Goal: Communication & Community: Answer question/provide support

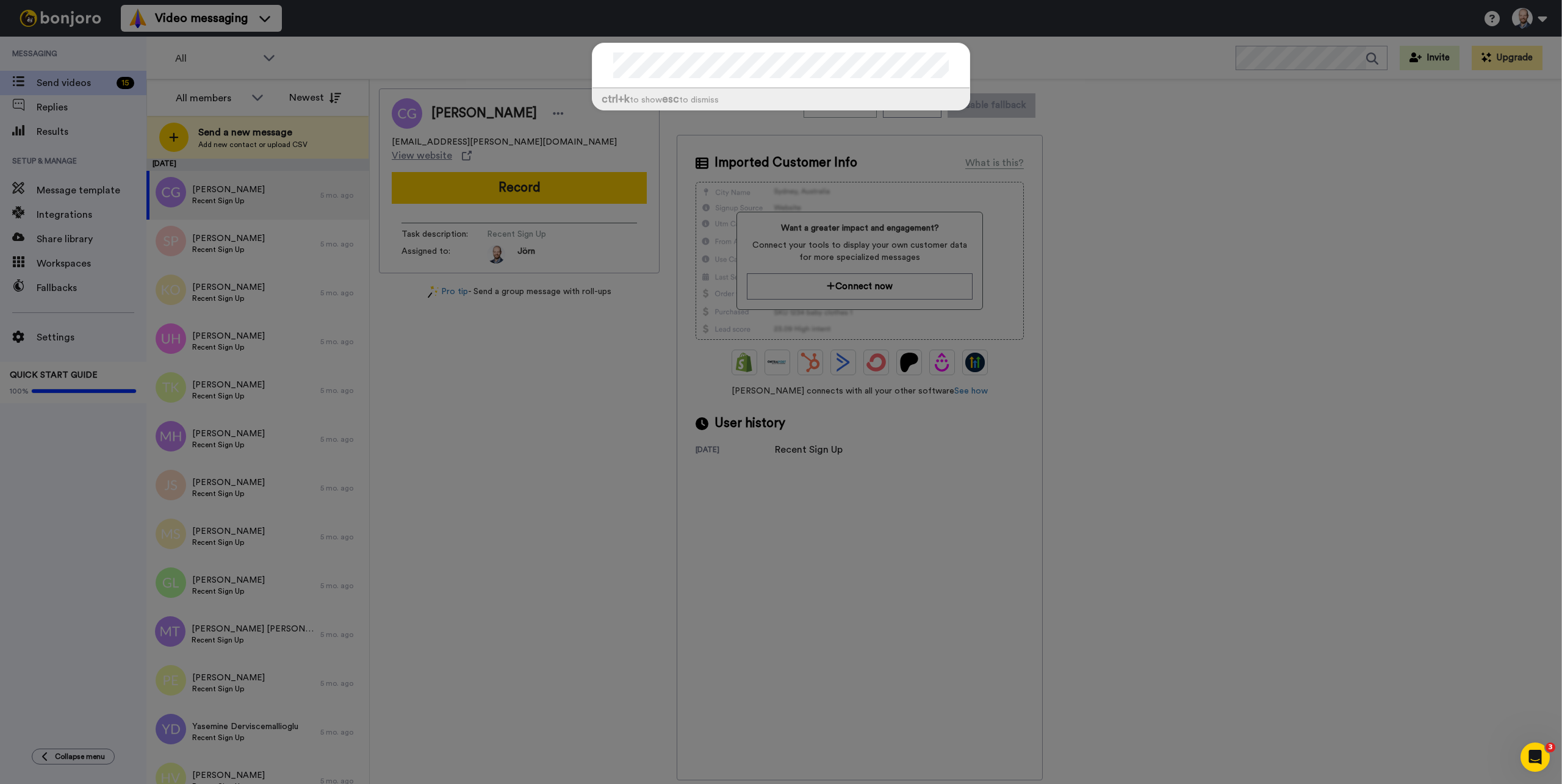
click at [991, 58] on div "ctrl +k to show esc to dismiss" at bounding box center [781, 392] width 1562 height 784
click at [1035, 60] on div "ctrl +k to show esc to dismiss" at bounding box center [781, 392] width 1562 height 784
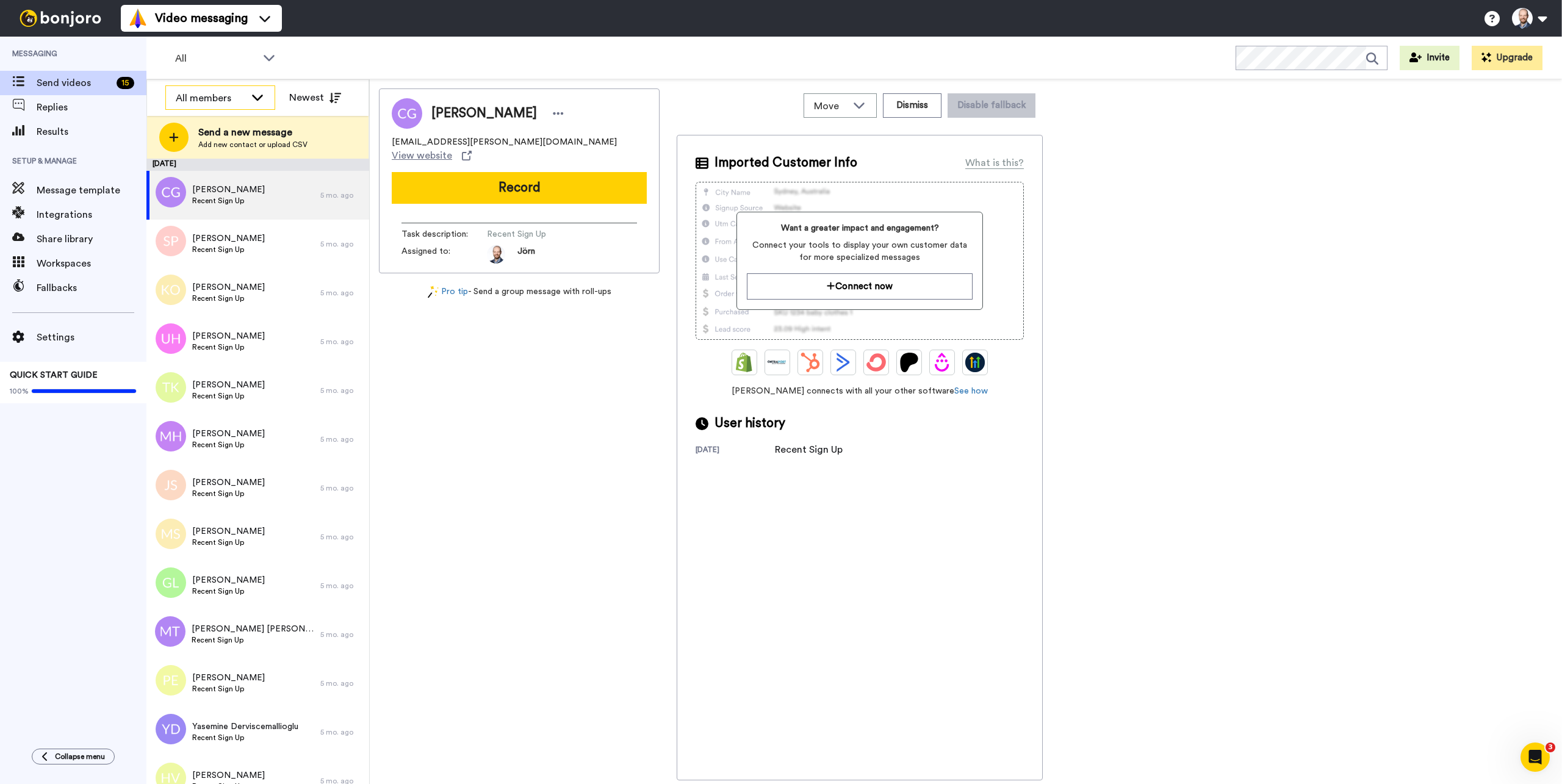
click at [193, 103] on div "All members" at bounding box center [211, 98] width 70 height 15
click at [88, 102] on span "Replies" at bounding box center [91, 107] width 110 height 15
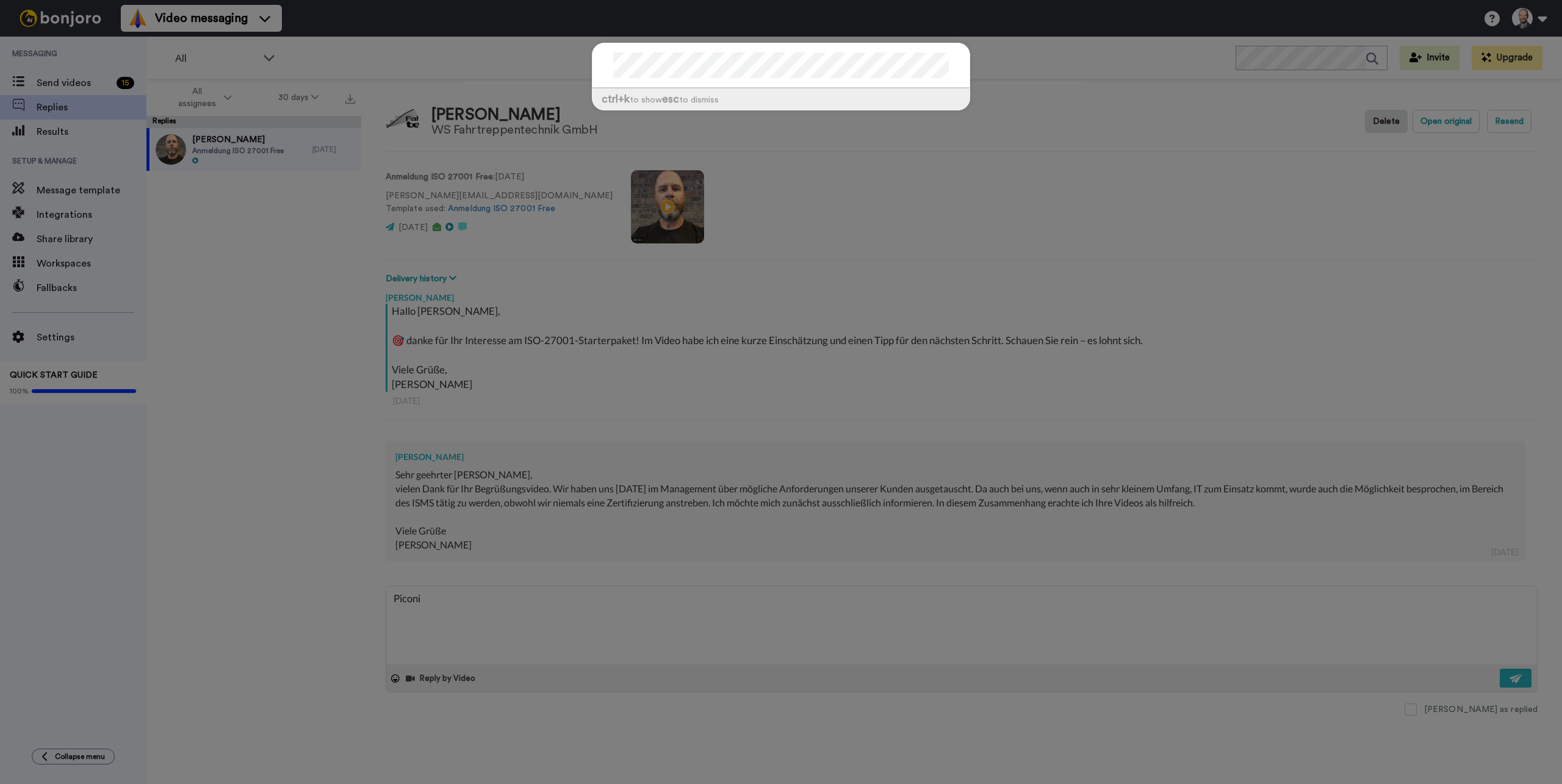
type textarea "Piconi"
click at [1022, 53] on div "ctrl +k to show esc to dismiss" at bounding box center [781, 392] width 1562 height 784
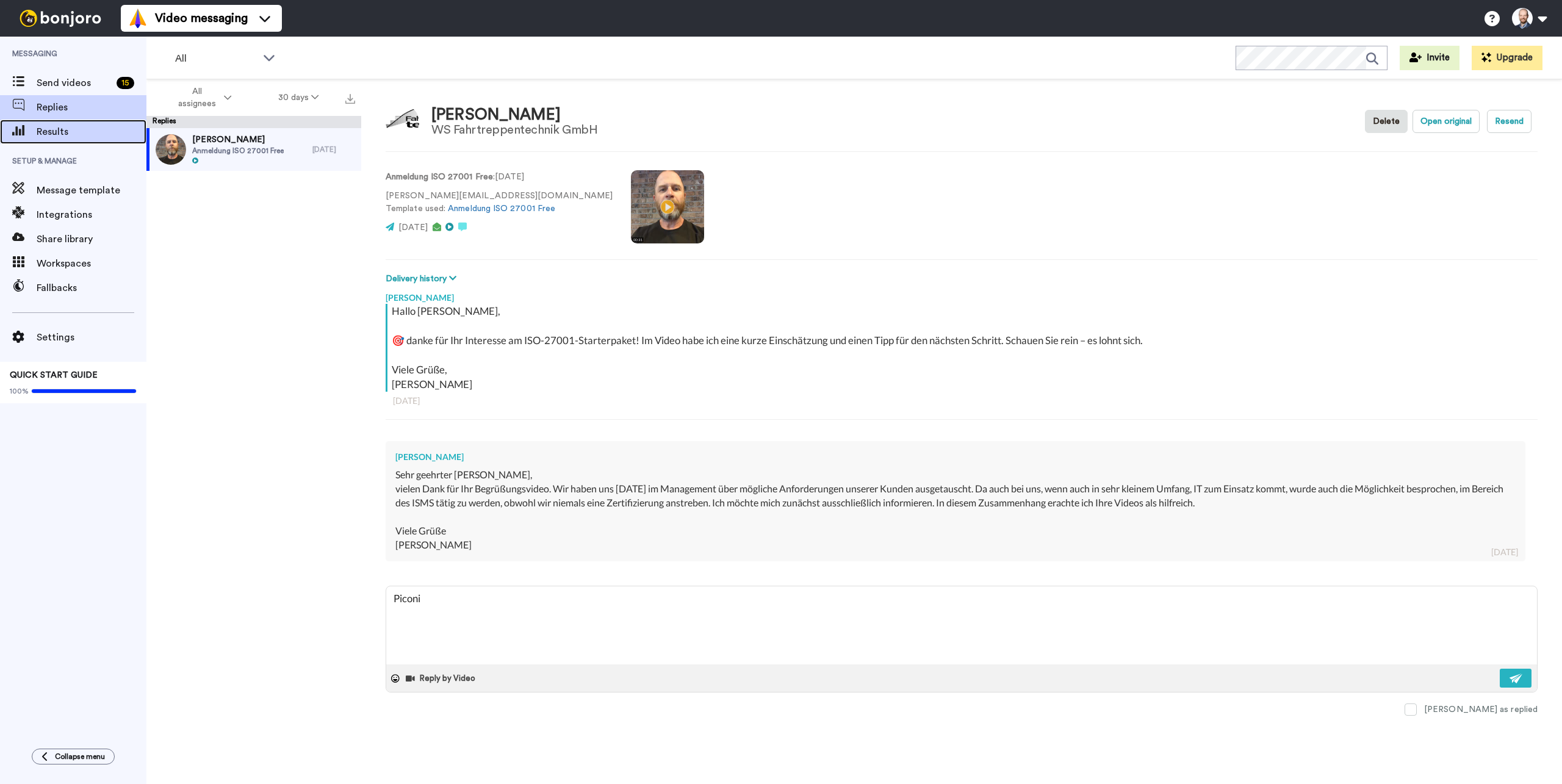
click at [41, 122] on div "Results" at bounding box center [73, 132] width 147 height 24
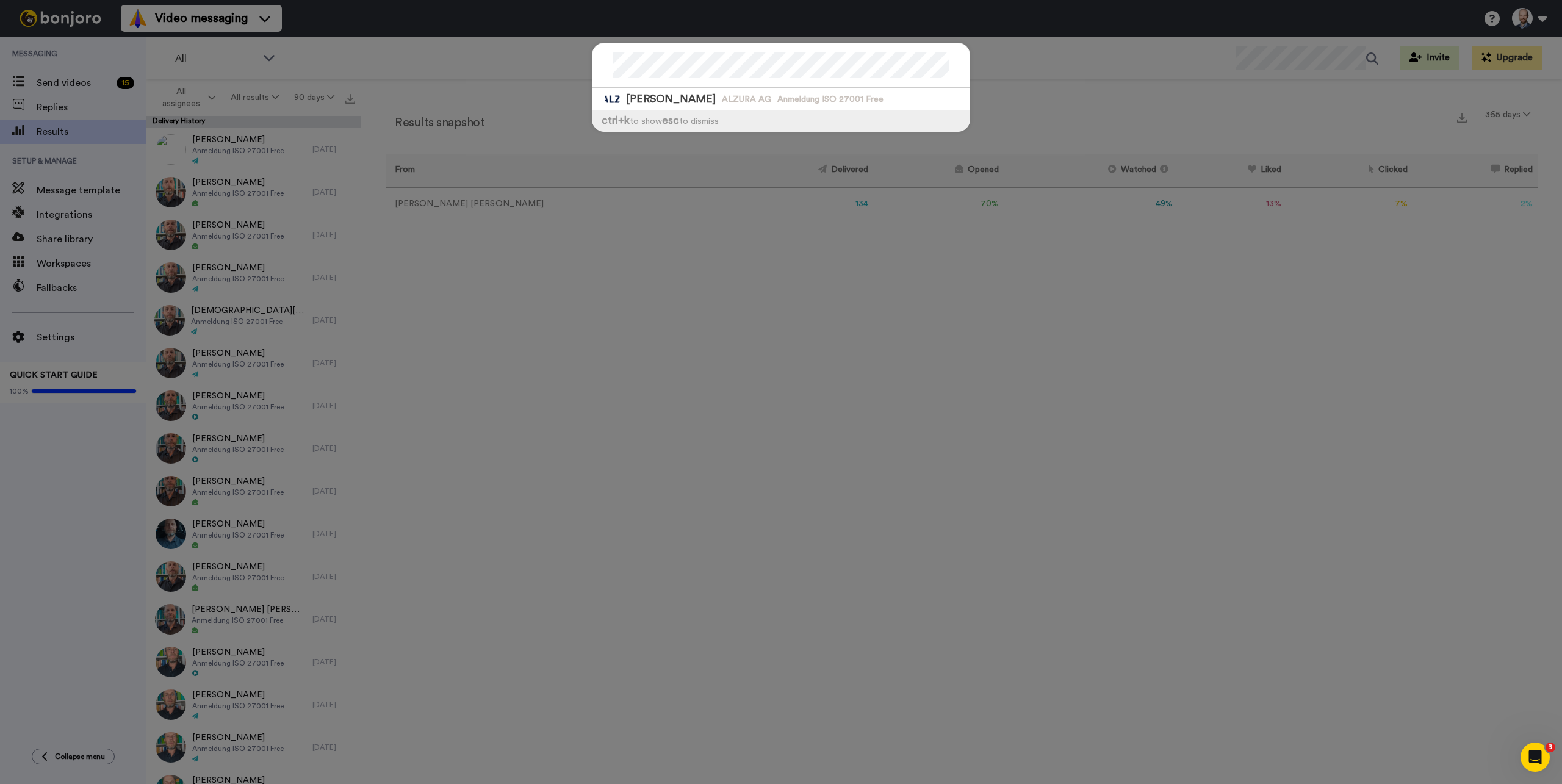
click at [1039, 51] on div "[PERSON_NAME] ALZURA AG Anmeldung ISO 27001 Free ctrl +k to show esc to dismiss" at bounding box center [781, 392] width 1562 height 784
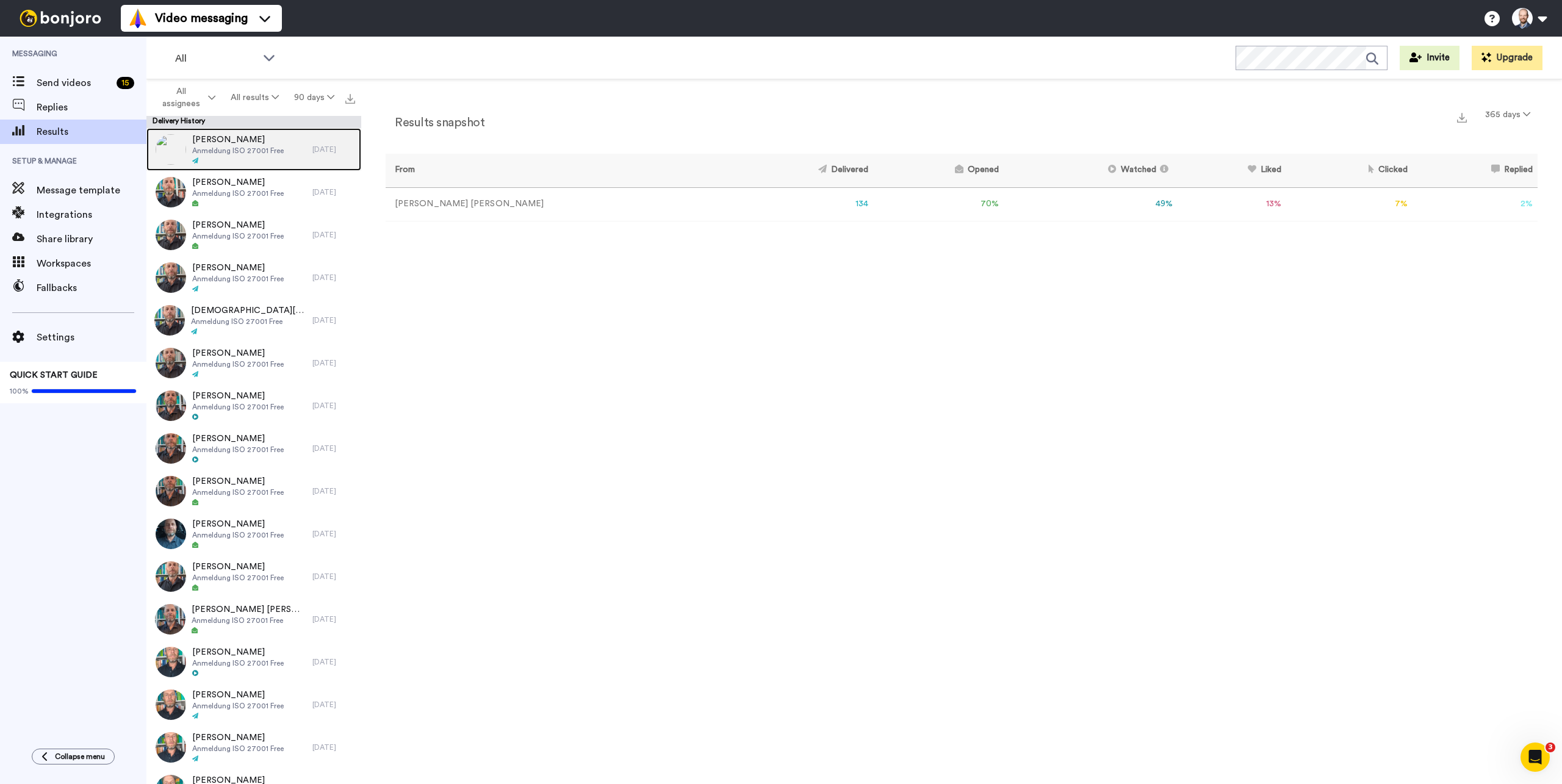
click at [255, 142] on span "[PERSON_NAME]" at bounding box center [238, 139] width 92 height 12
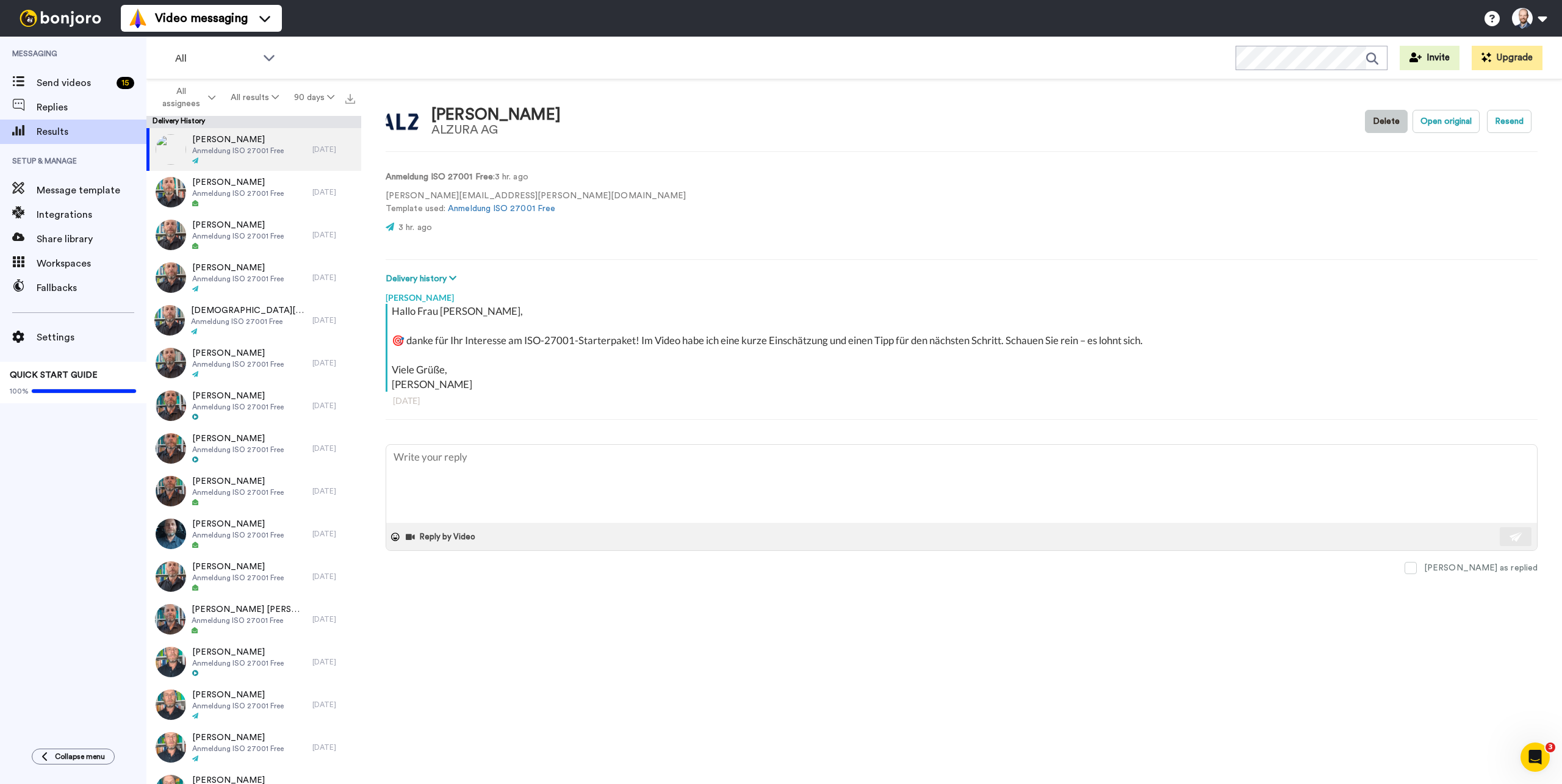
click at [1386, 121] on button "Delete" at bounding box center [1386, 121] width 43 height 23
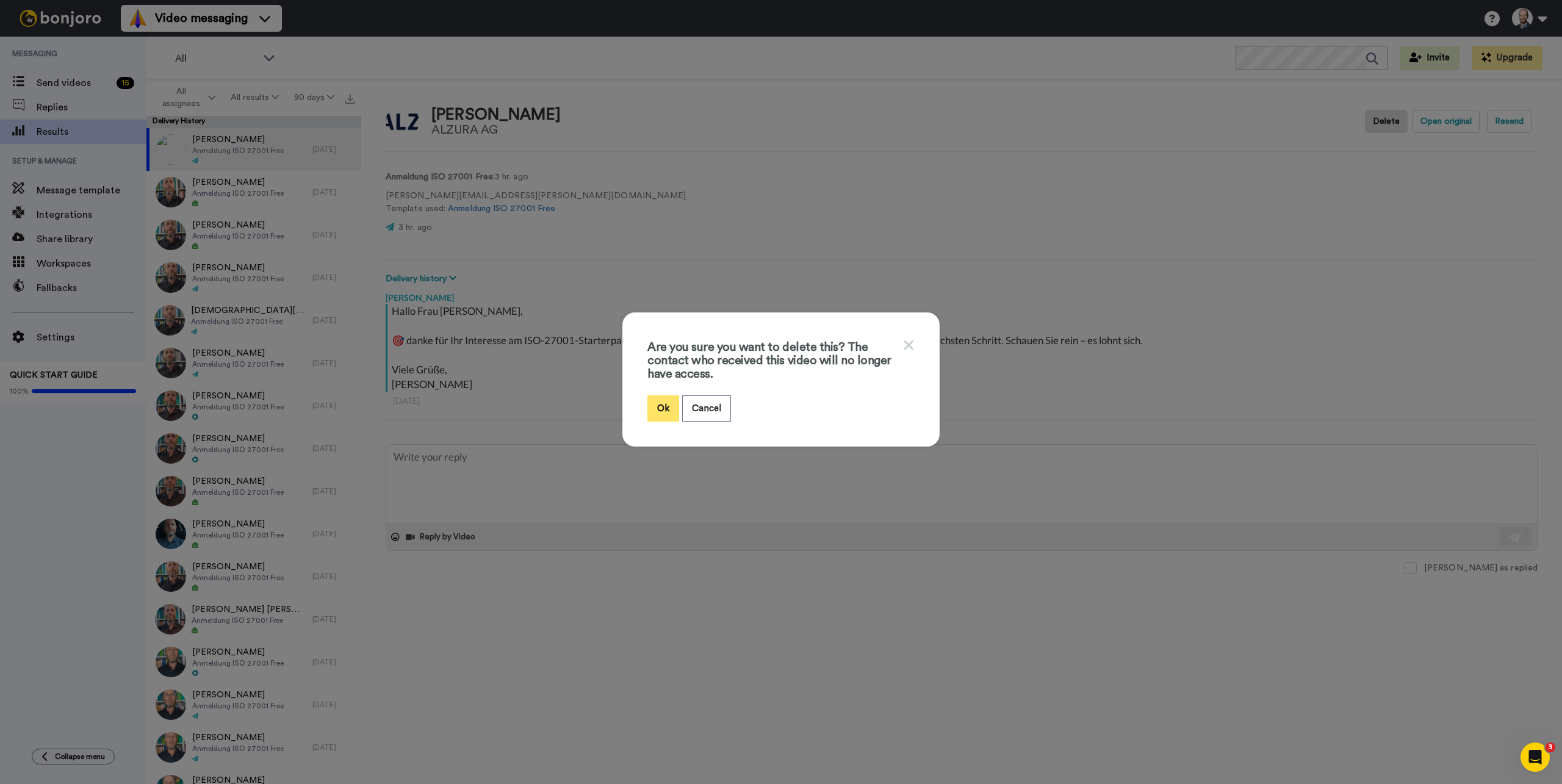
click at [663, 399] on button "Ok" at bounding box center [663, 408] width 32 height 26
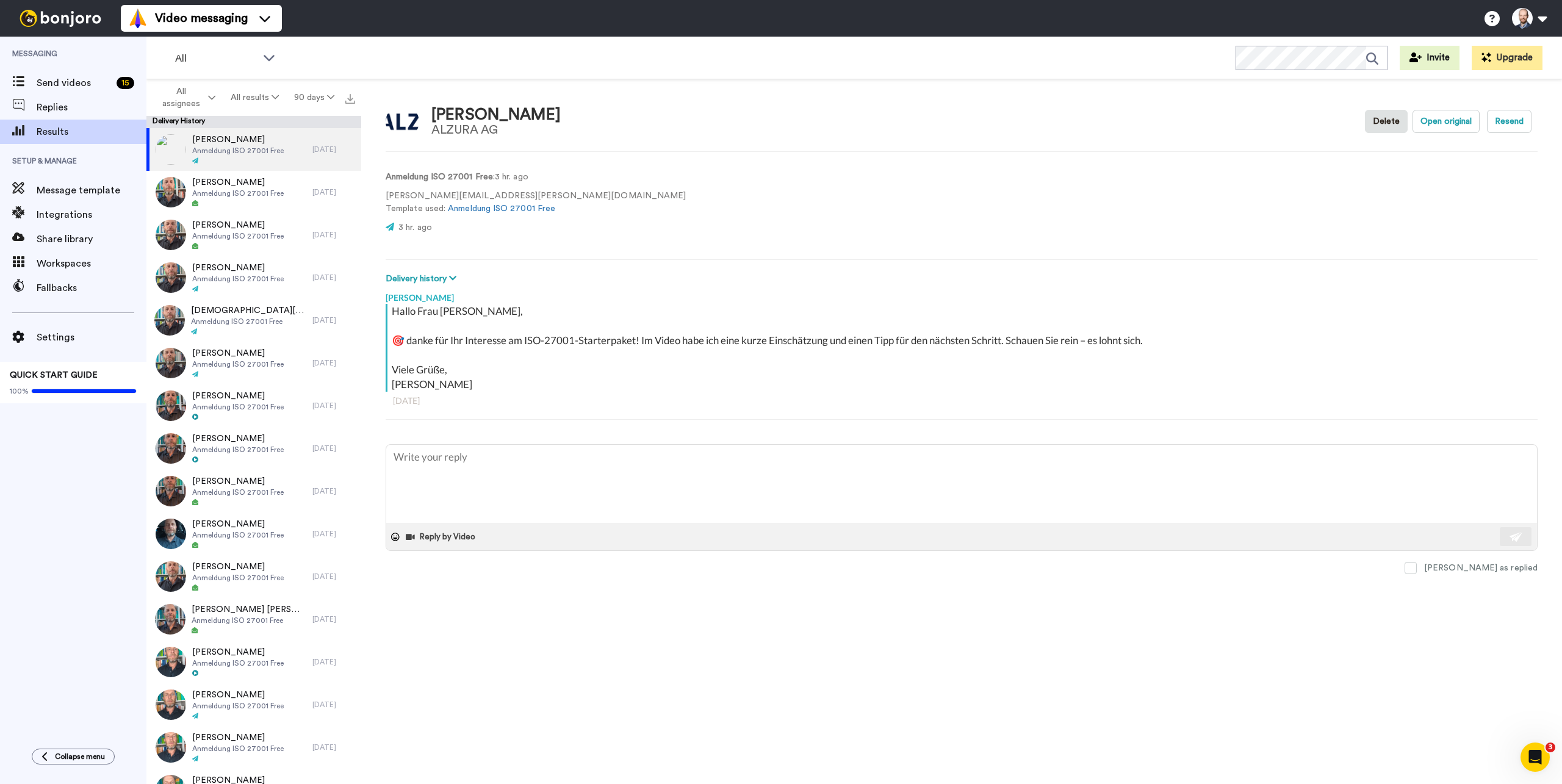
type textarea "x"
